Goal: Task Accomplishment & Management: Use online tool/utility

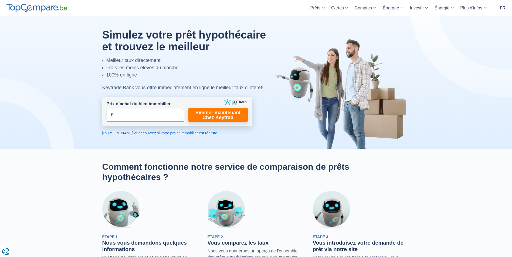
click at [130, 118] on input "Prix d’achat du bien immobilier" at bounding box center [145, 115] width 77 height 13
type input "325.000"
click at [228, 117] on link "Simuler maintenant Chez Keytrad" at bounding box center [217, 115] width 59 height 14
click at [167, 133] on link "[PERSON_NAME] et découvrez si votre projet immobilier est réaliste" at bounding box center [177, 133] width 150 height 5
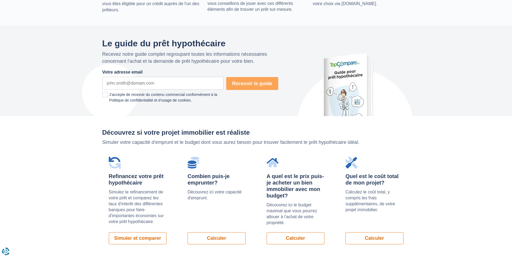
scroll to position [383, 0]
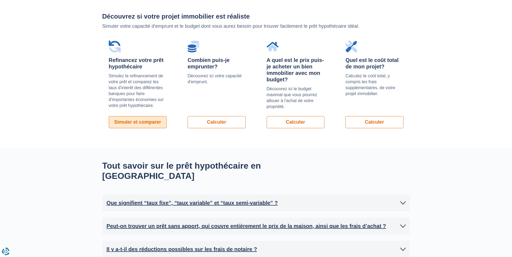
click at [137, 122] on link "Simuler et comparer" at bounding box center [138, 122] width 58 height 12
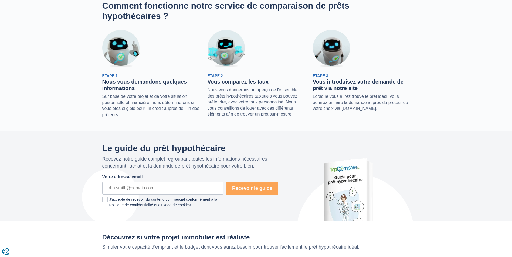
scroll to position [0, 0]
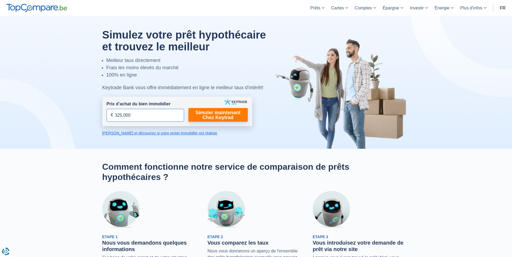
click at [130, 116] on input "325.000" at bounding box center [145, 115] width 77 height 13
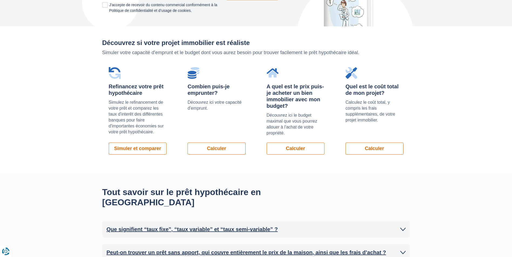
scroll to position [333, 0]
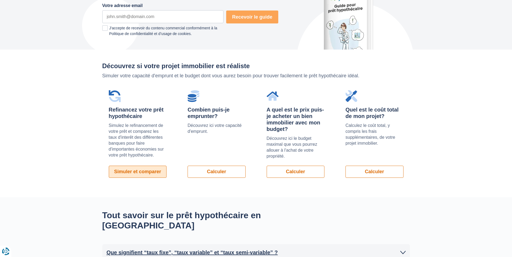
click at [142, 172] on link "Simuler et comparer" at bounding box center [138, 172] width 58 height 12
